Goal: Navigation & Orientation: Go to known website

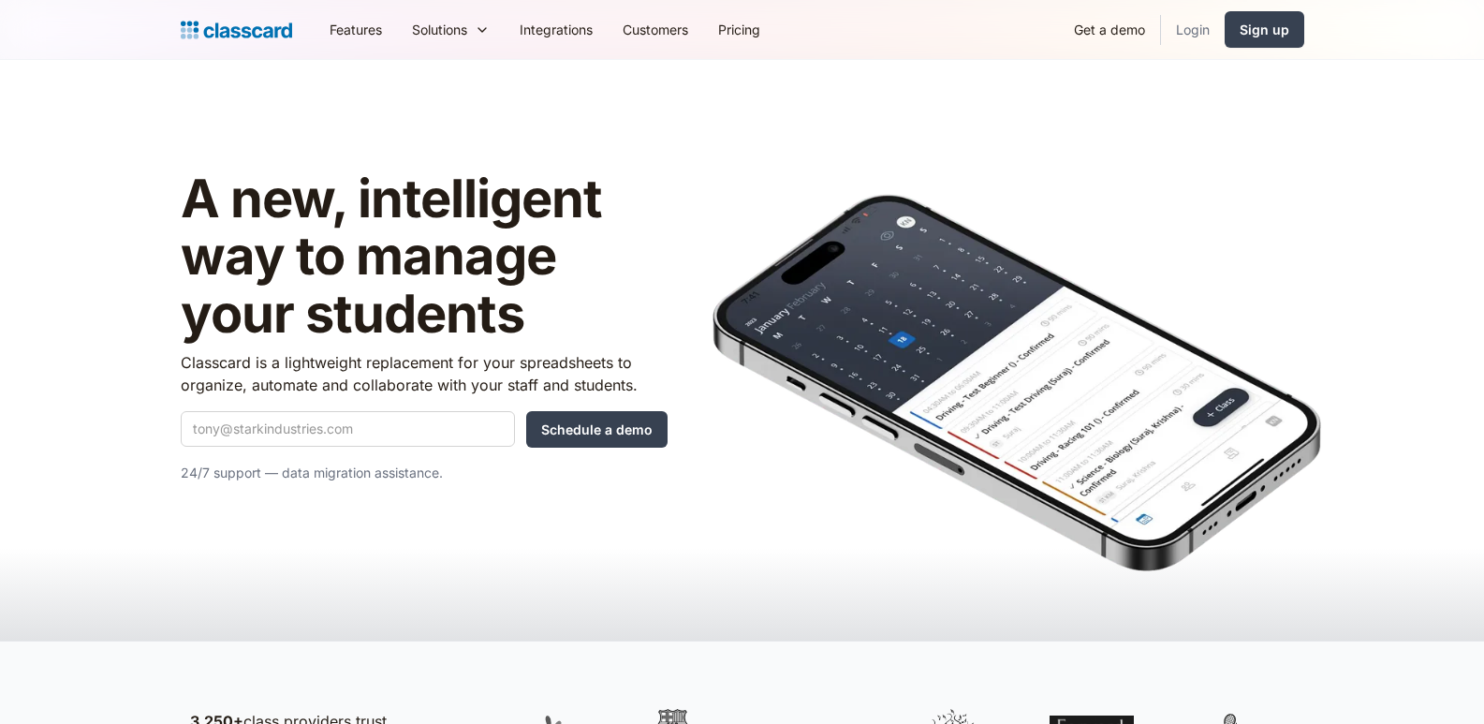
click at [1213, 34] on link "Login" at bounding box center [1193, 29] width 64 height 42
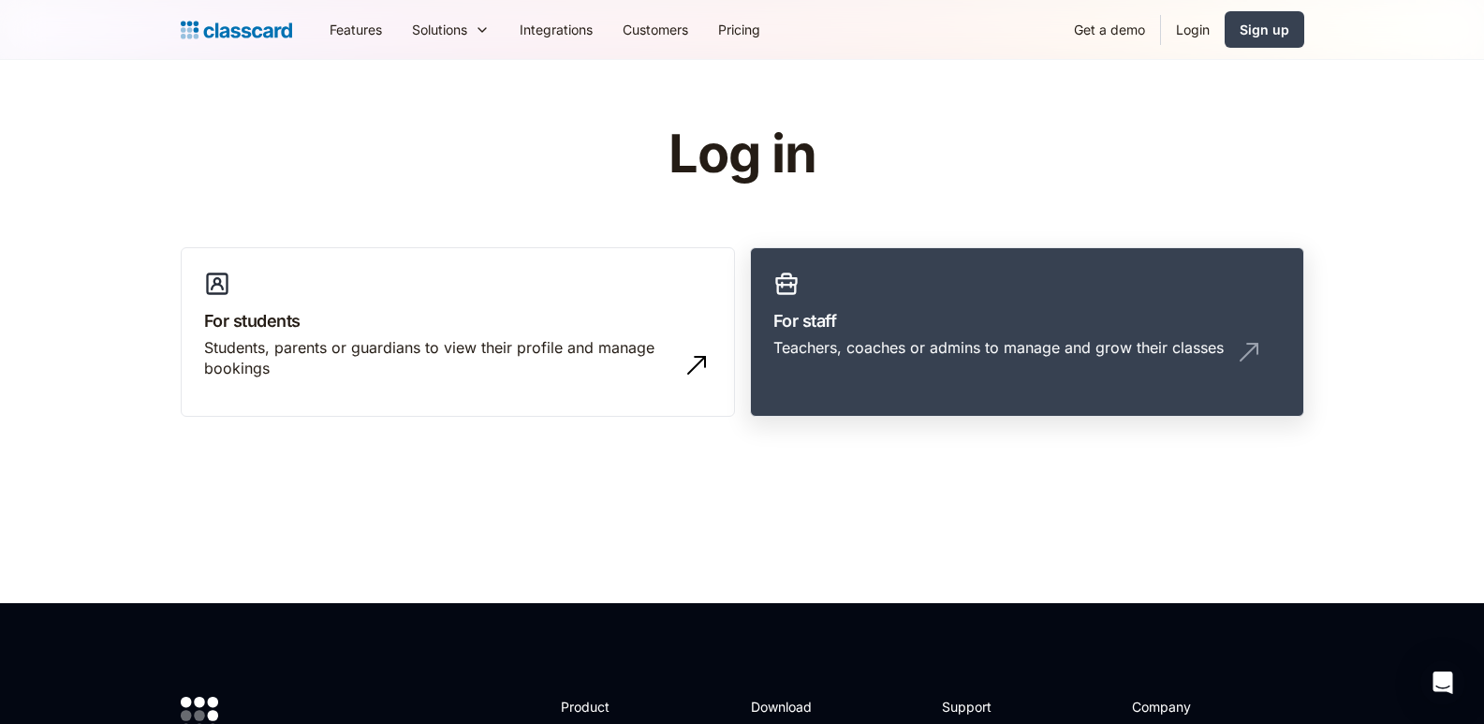
click at [844, 360] on div "Teachers, coaches or admins to manage and grow their classes" at bounding box center [1026, 355] width 507 height 36
